Goal: Share content: Share content

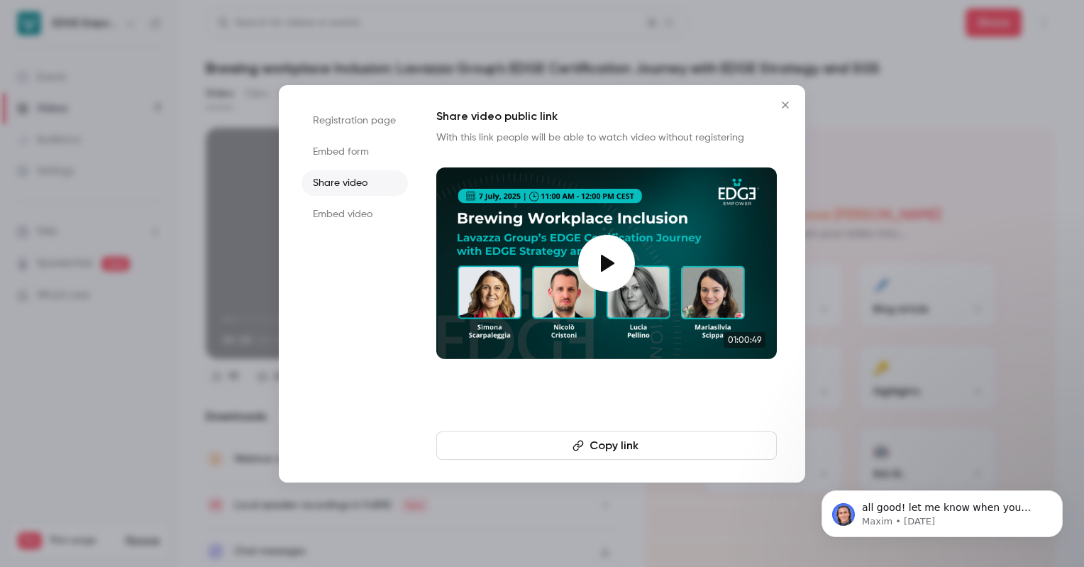
click at [781, 101] on icon "Close" at bounding box center [785, 104] width 17 height 11
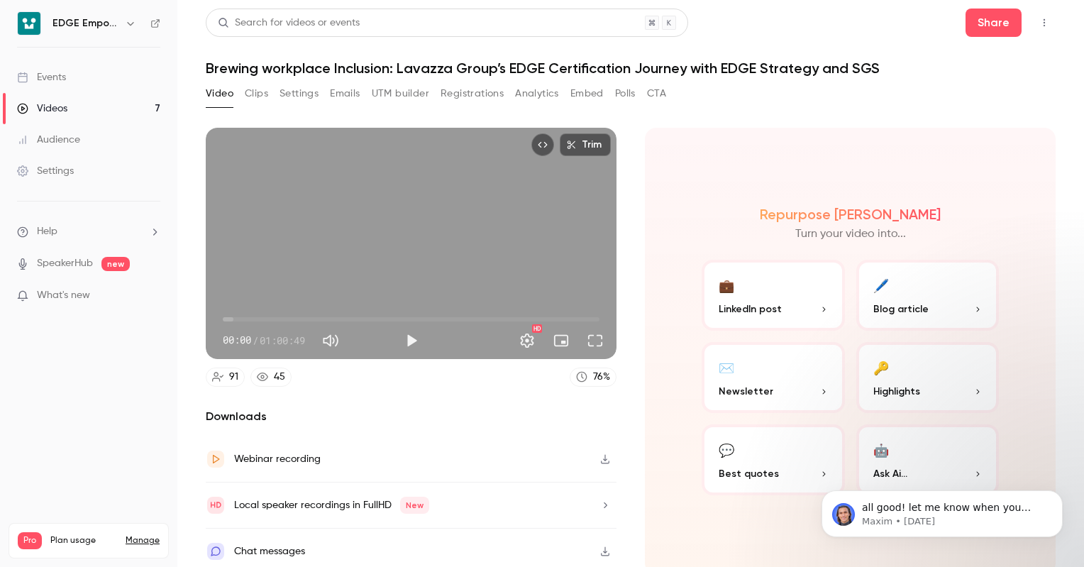
click at [772, 295] on button "💼 LinkedIn post" at bounding box center [773, 295] width 143 height 71
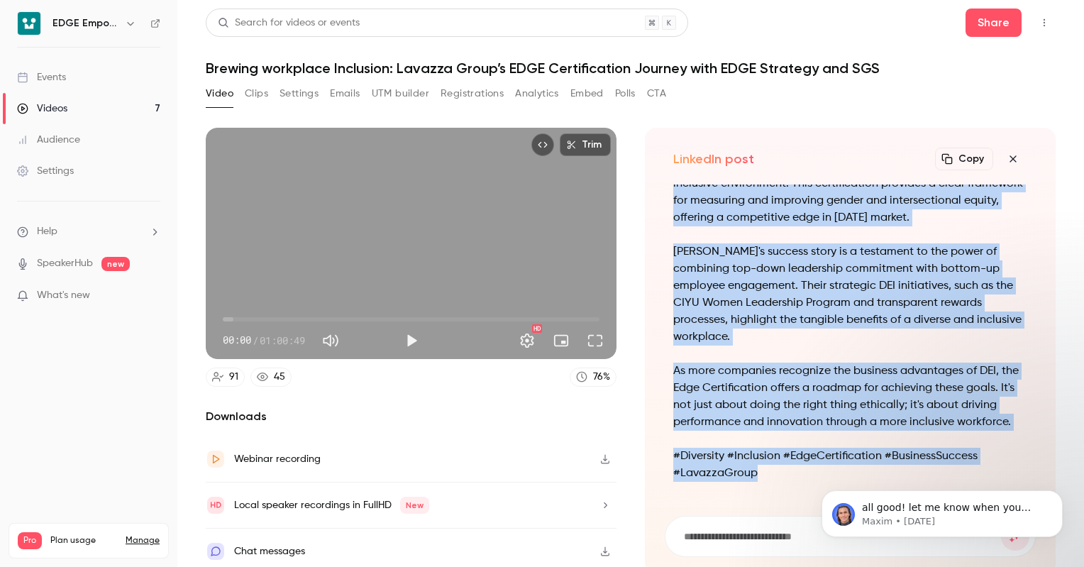
drag, startPoint x: 669, startPoint y: 195, endPoint x: 766, endPoint y: 476, distance: 297.4
click at [766, 476] on div "In a world where diversity and inclusion are more than just buzzwords, the Edge…" at bounding box center [851, 192] width 354 height 613
copy div "In a world where diversity and inclusion are more than just buzzwords, the Edge…"
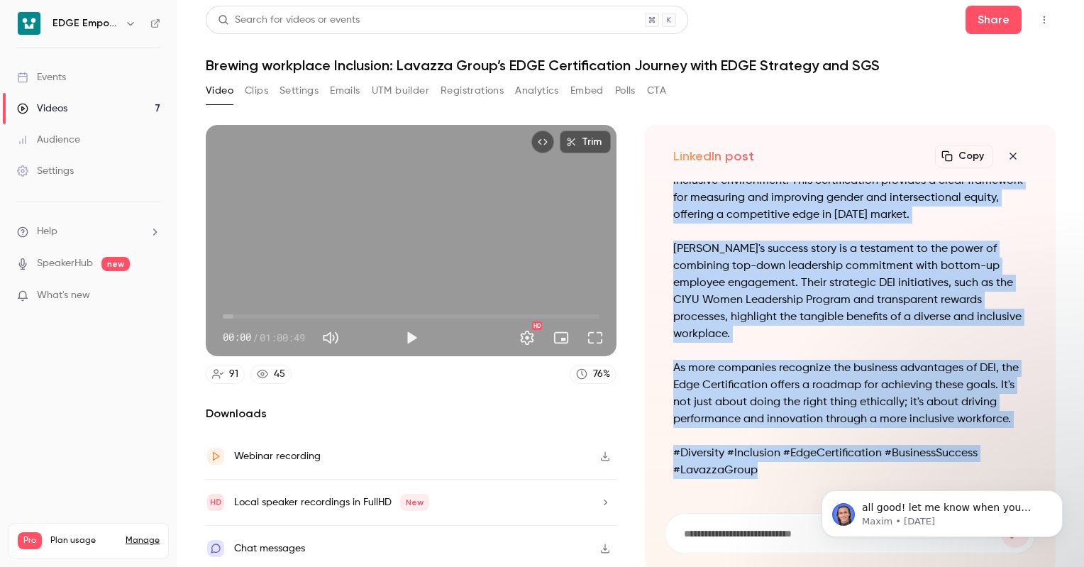
scroll to position [3, 0]
click at [969, 96] on div "Video Clips Settings Emails UTM builder Registrations Analytics Embed Polls CTA" at bounding box center [631, 93] width 850 height 28
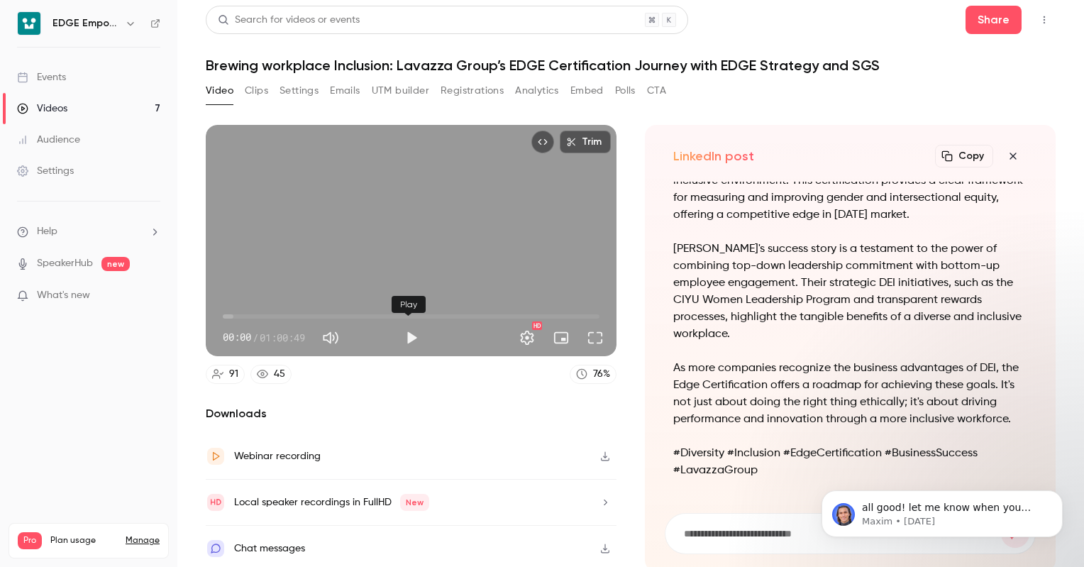
click at [409, 335] on button "Play" at bounding box center [411, 338] width 28 height 28
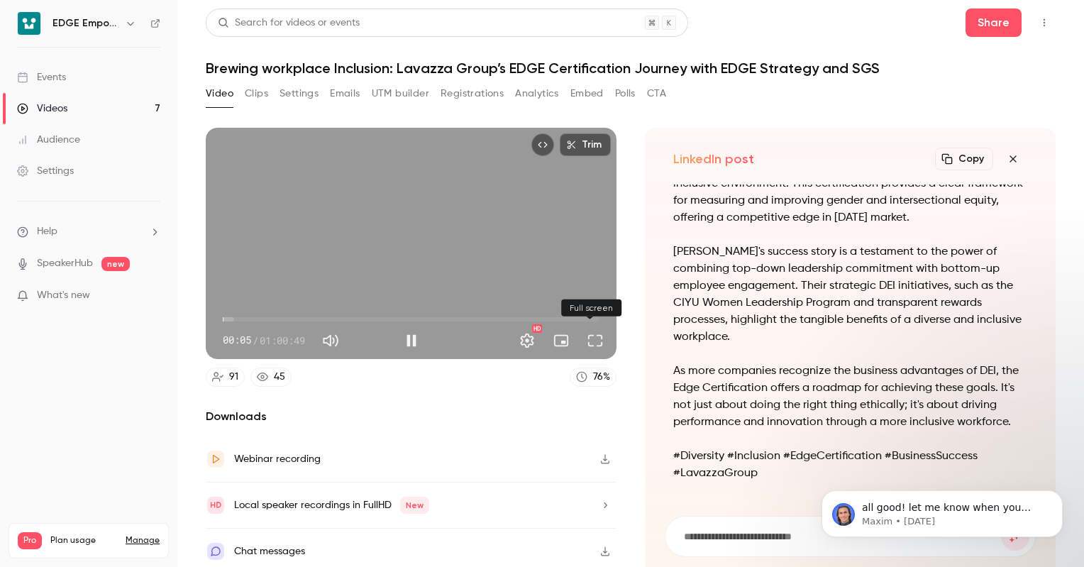
click at [588, 340] on button "Full screen" at bounding box center [595, 340] width 28 height 28
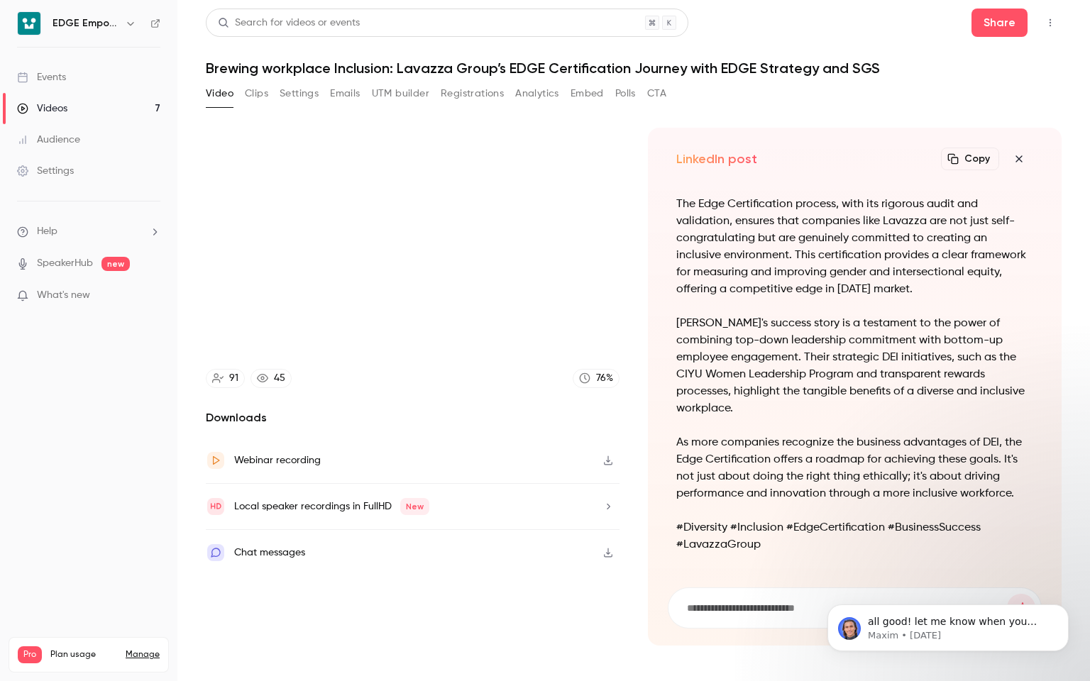
type input "****"
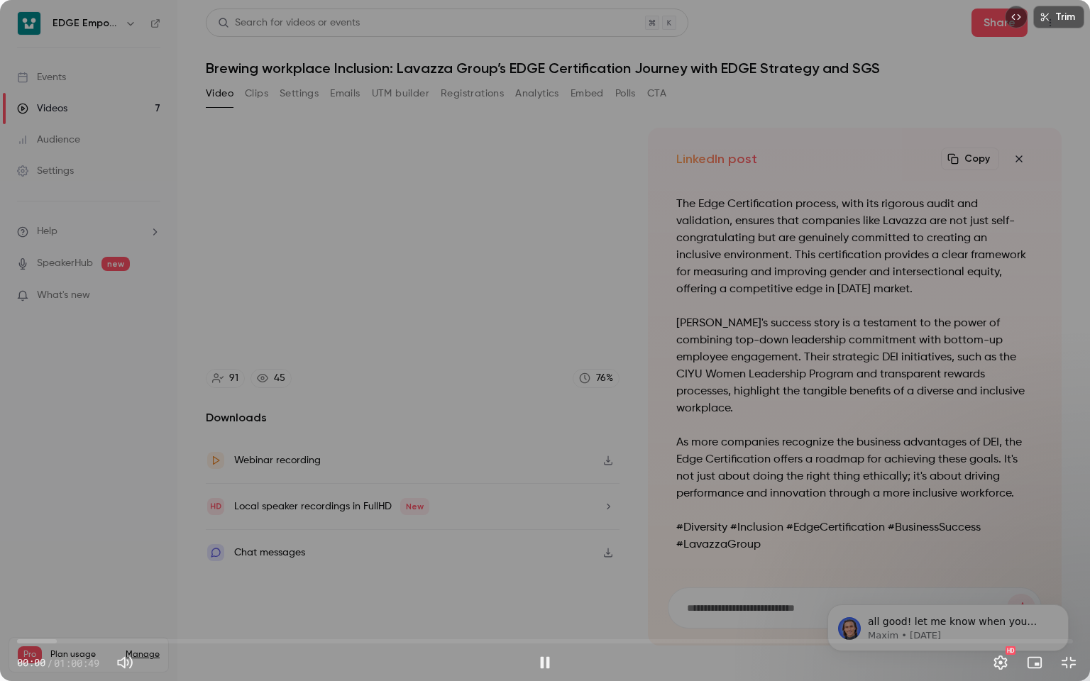
drag, startPoint x: 26, startPoint y: 642, endPoint x: 5, endPoint y: 642, distance: 20.6
click at [5, 566] on div "00:00 00:00 / 01:00:49 HD" at bounding box center [545, 652] width 1090 height 60
click at [423, 34] on div "Trim 00:24 00:24 / 01:00:49 HD" at bounding box center [545, 340] width 1090 height 681
type input "****"
